Goal: Check status: Check status

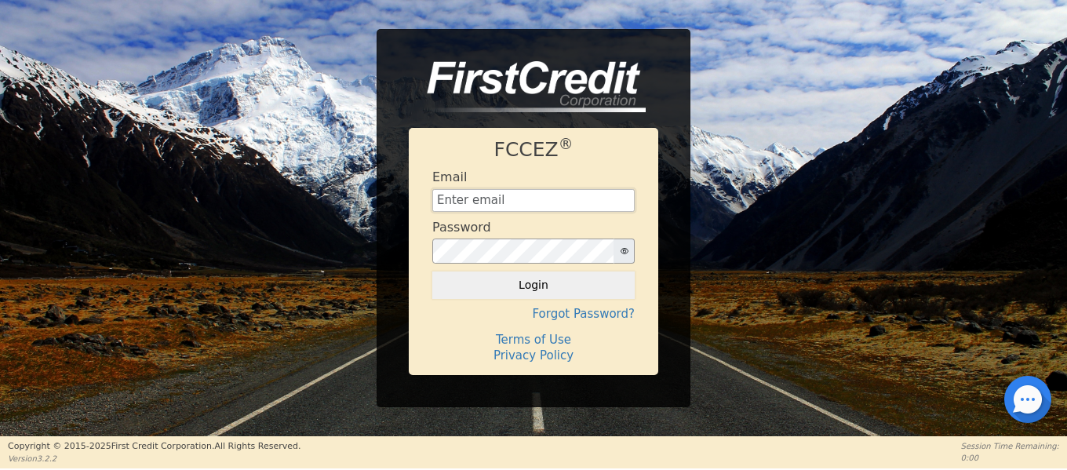
type input "[EMAIL_ADDRESS][DOMAIN_NAME]"
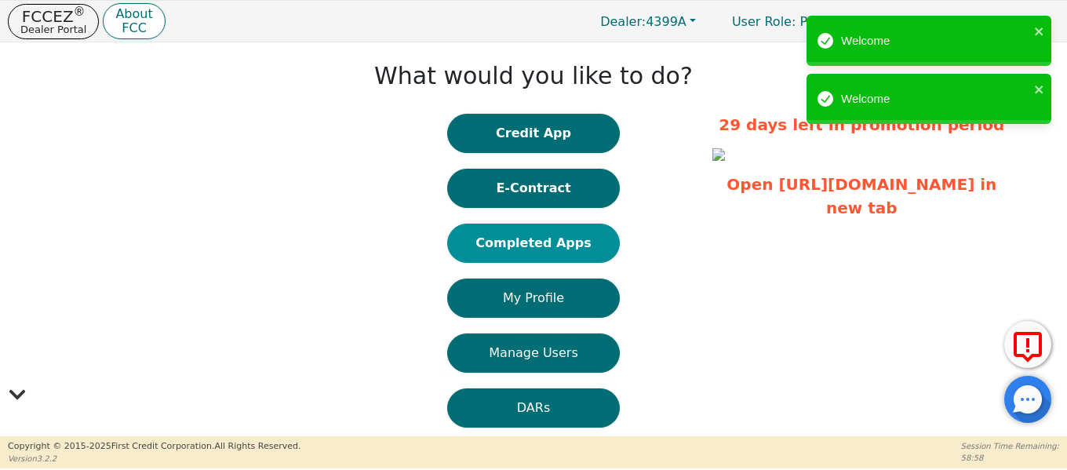
click at [570, 242] on button "Completed Apps" at bounding box center [533, 243] width 173 height 39
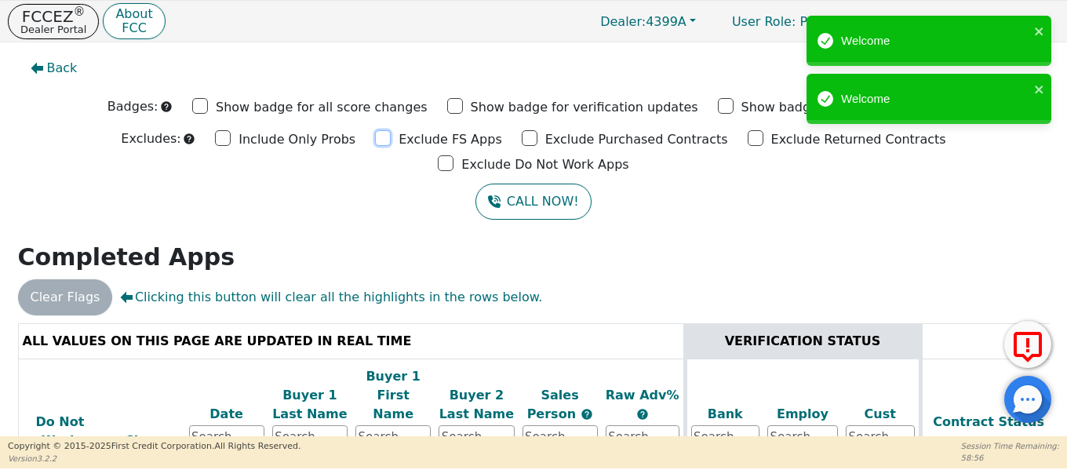
click at [375, 138] on input "Exclude FS Apps" at bounding box center [383, 138] width 16 height 16
checkbox input "true"
click at [522, 142] on input "Exclude Purchased Contracts" at bounding box center [530, 138] width 16 height 16
checkbox input "true"
drag, startPoint x: 636, startPoint y: 139, endPoint x: 754, endPoint y: 157, distance: 119.8
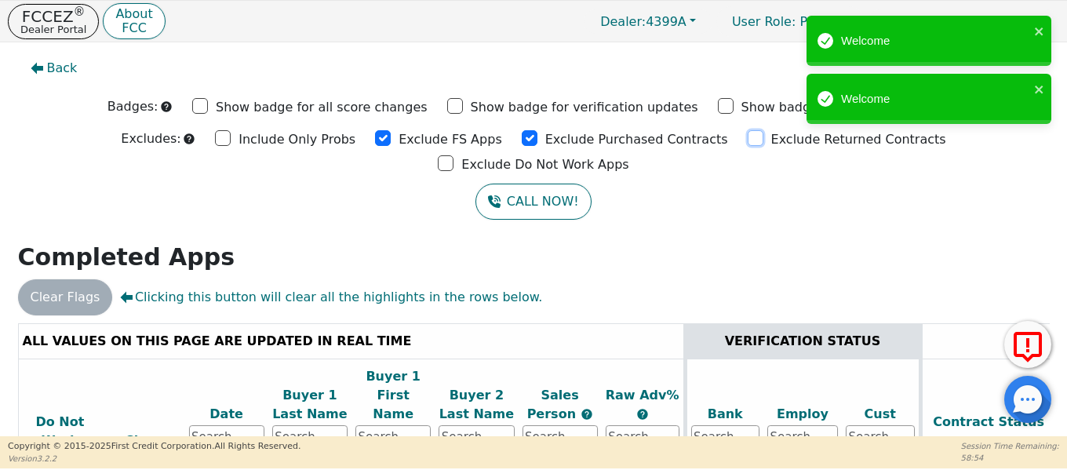
click at [748, 139] on input "Exclude Returned Contracts" at bounding box center [756, 138] width 16 height 16
checkbox input "true"
click at [628, 151] on div "Exclude Do Not Work Apps" at bounding box center [533, 163] width 191 height 24
click at [454, 155] on input "Exclude Do Not Work Apps" at bounding box center [446, 163] width 16 height 16
checkbox input "true"
